Goal: Check status: Check status

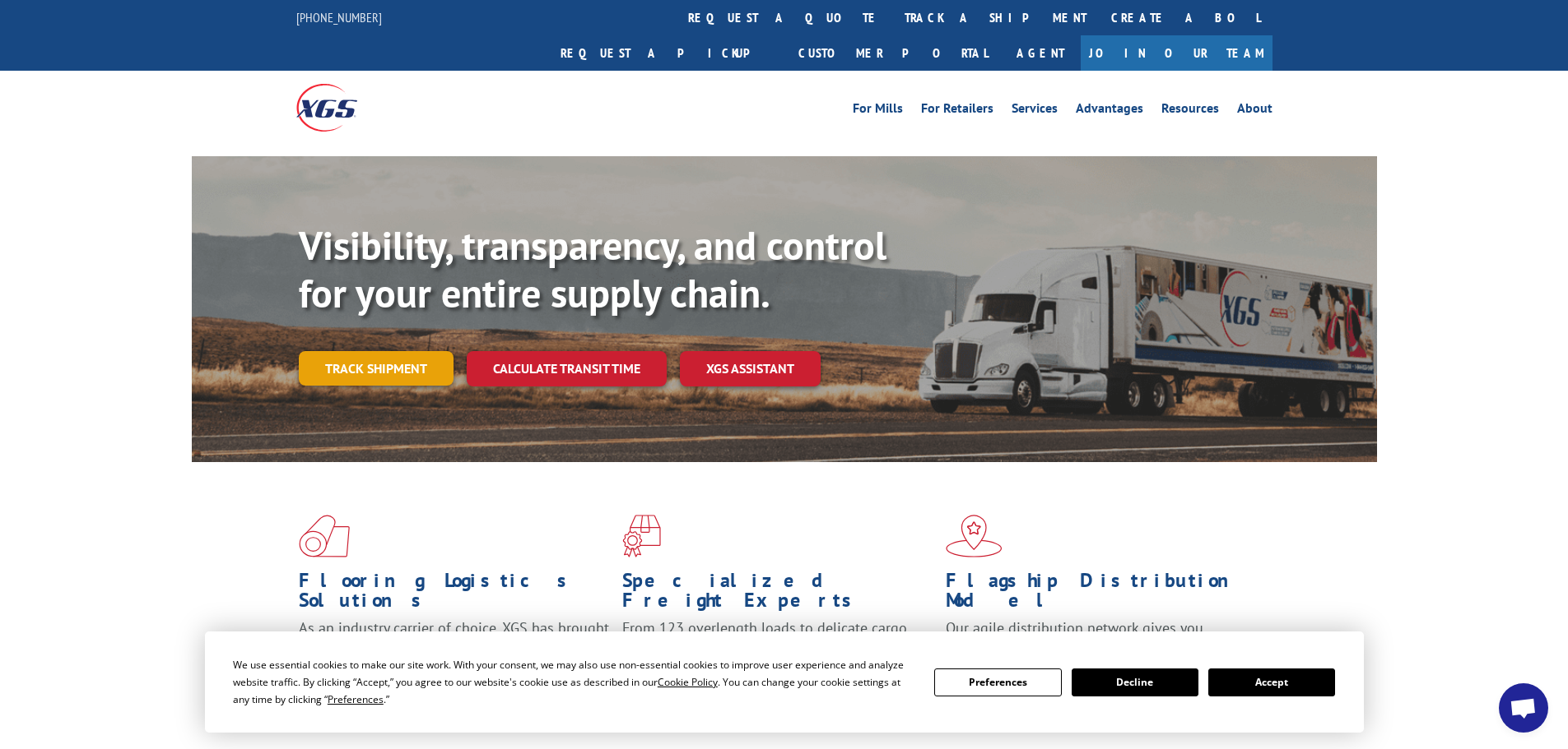
click at [362, 351] on link "Track shipment" at bounding box center [376, 369] width 155 height 35
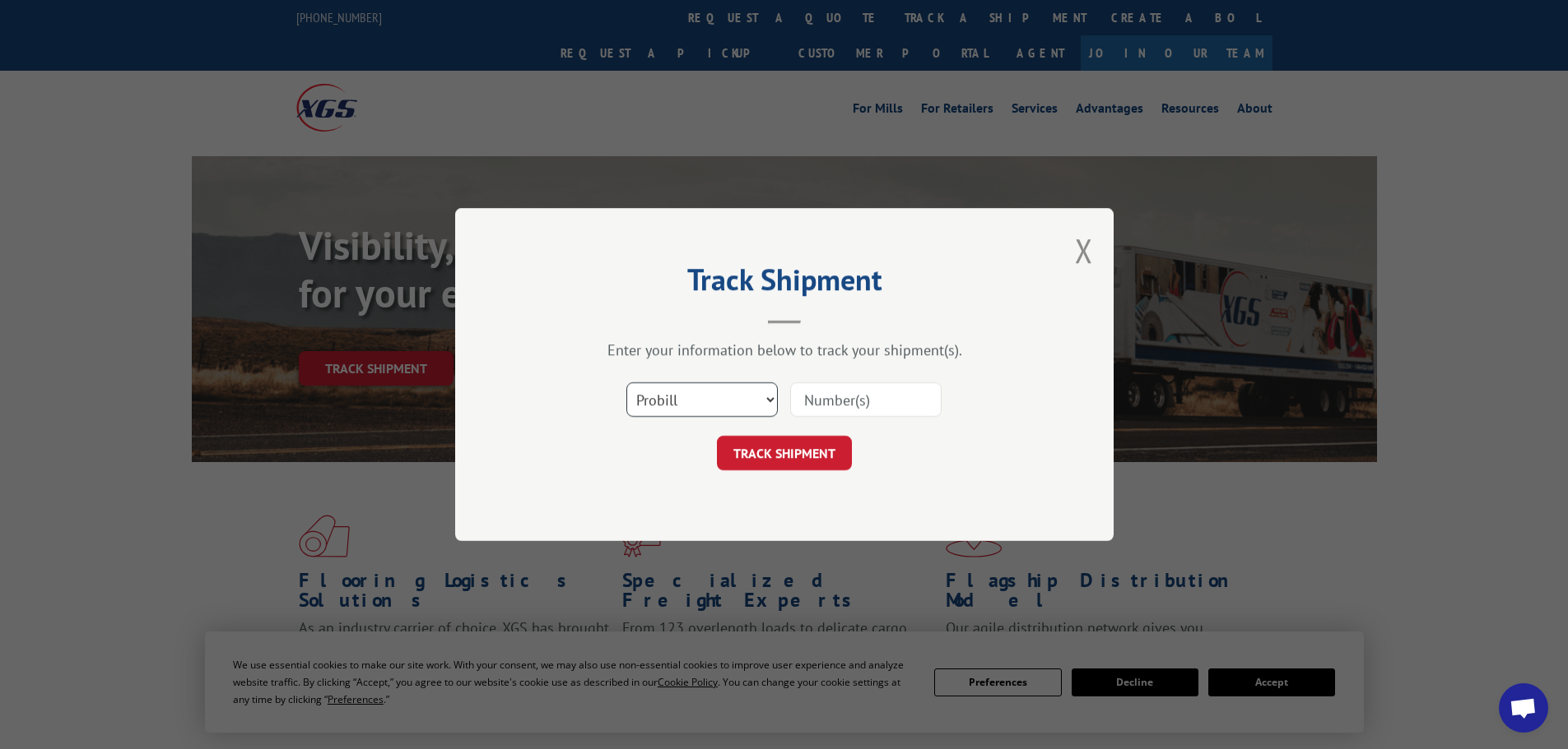
click at [678, 398] on select "Select category... Probill BOL PO" at bounding box center [701, 400] width 151 height 35
select select "bol"
click at [626, 383] on select "Select category... Probill BOL PO" at bounding box center [701, 400] width 151 height 35
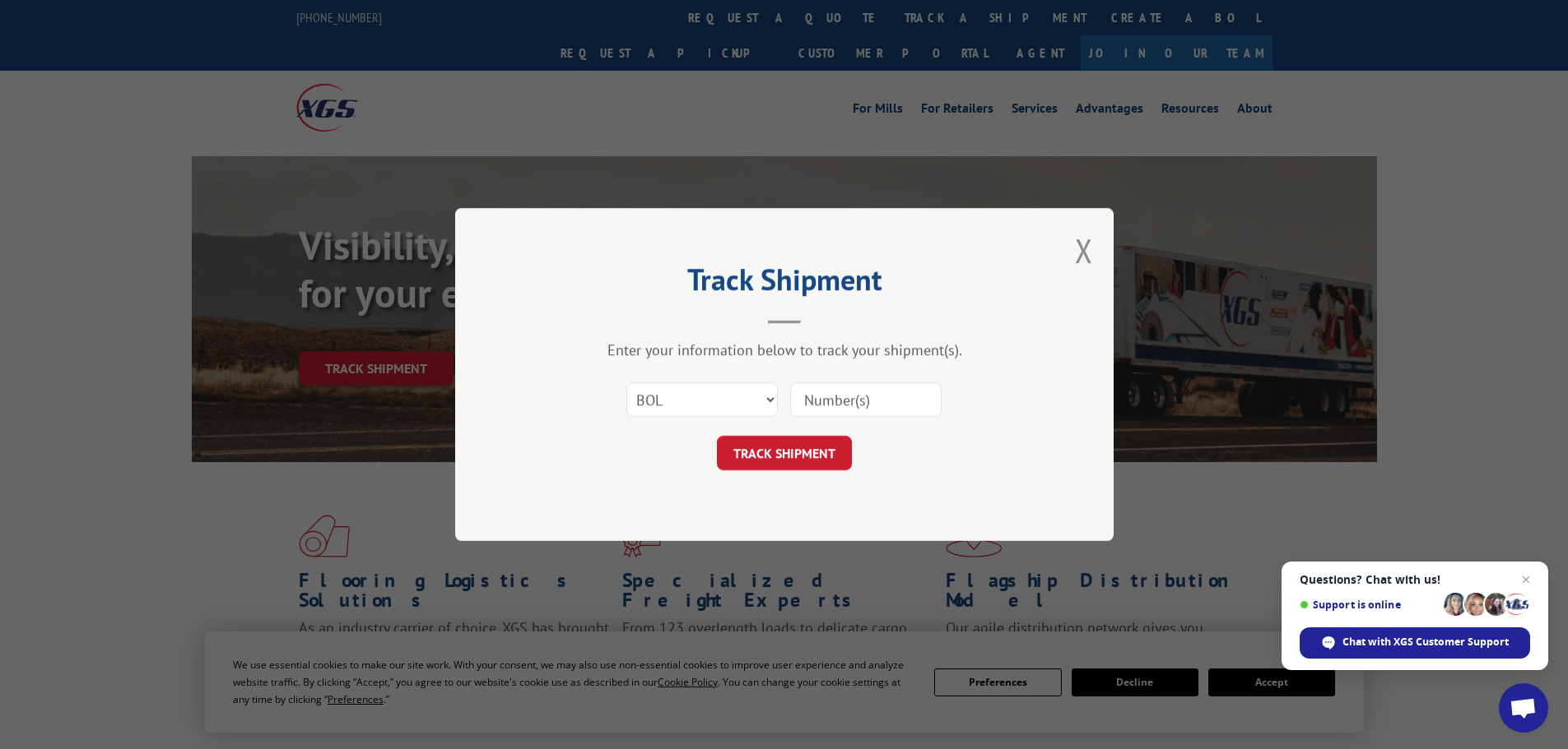
click at [833, 397] on input at bounding box center [865, 400] width 151 height 35
paste input "7035297"
type input "7035297"
click at [765, 452] on button "TRACK SHIPMENT" at bounding box center [784, 454] width 135 height 35
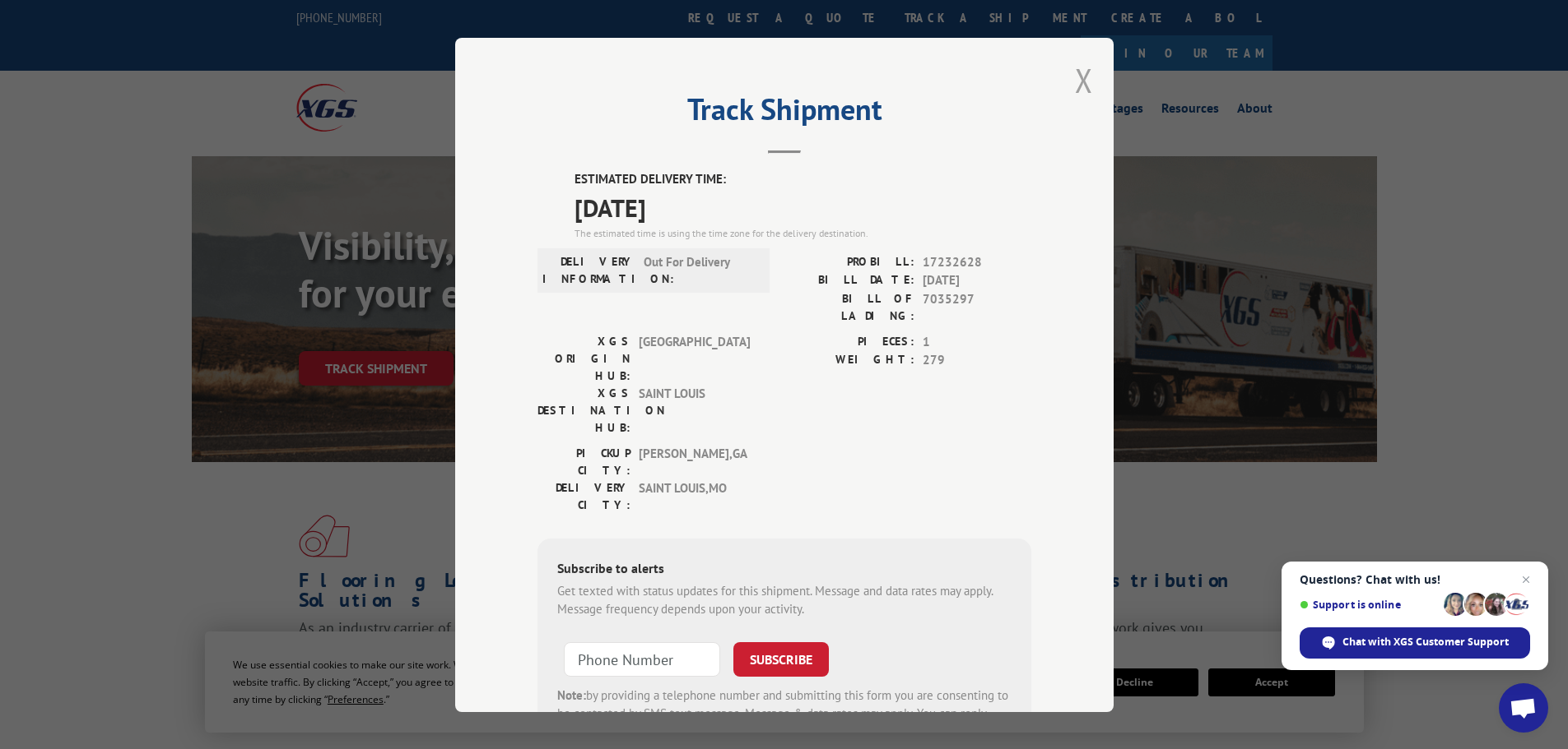
click at [1079, 79] on button "Close modal" at bounding box center [1084, 80] width 18 height 44
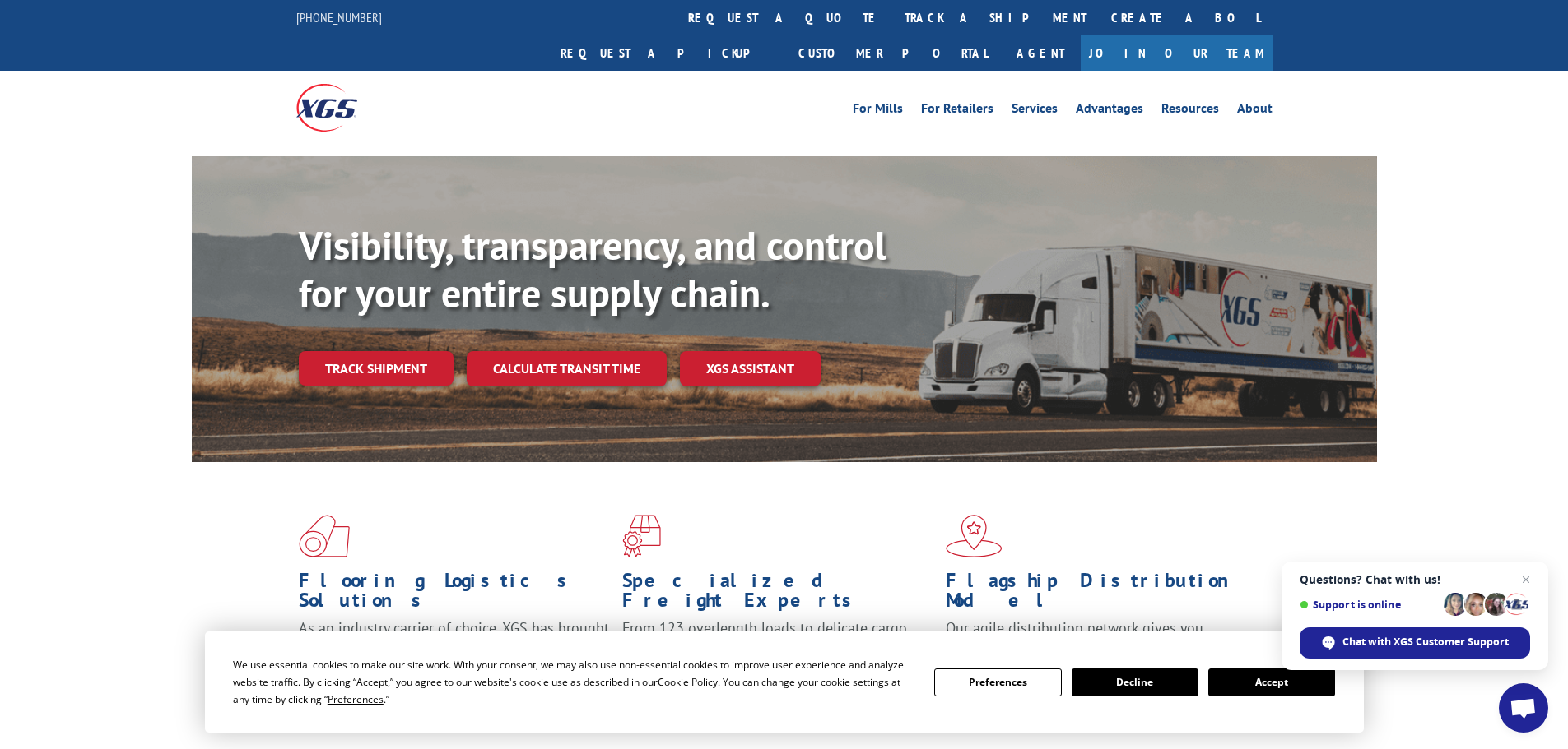
click at [1267, 684] on button "Accept" at bounding box center [1271, 683] width 127 height 28
